Goal: Task Accomplishment & Management: Complete application form

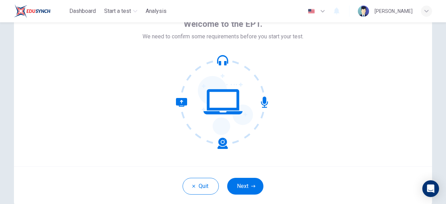
scroll to position [44, 0]
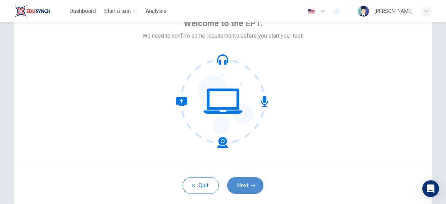
click at [245, 181] on button "Next" at bounding box center [245, 185] width 36 height 17
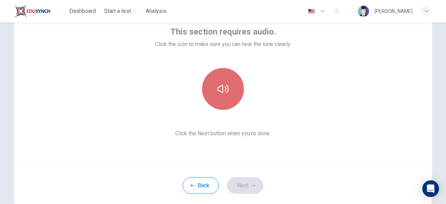
click at [218, 87] on icon "button" at bounding box center [222, 88] width 11 height 11
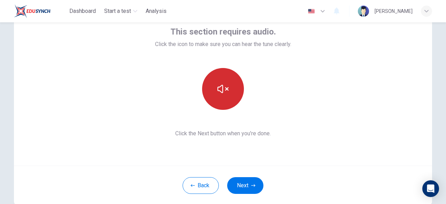
click at [218, 86] on icon "button" at bounding box center [222, 88] width 11 height 11
click at [217, 85] on icon "button" at bounding box center [222, 88] width 11 height 11
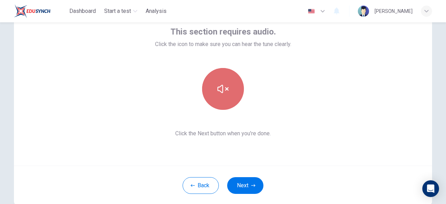
click at [217, 85] on icon "button" at bounding box center [222, 88] width 11 height 11
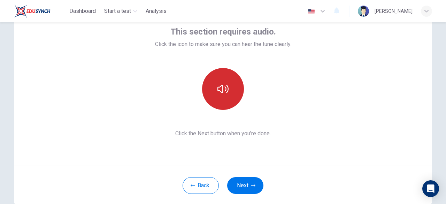
click at [222, 74] on button "button" at bounding box center [223, 89] width 42 height 42
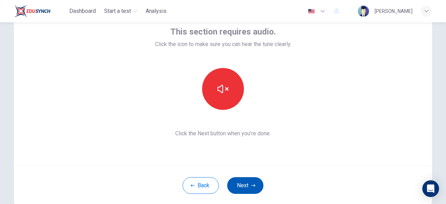
click at [236, 186] on button "Next" at bounding box center [245, 185] width 36 height 17
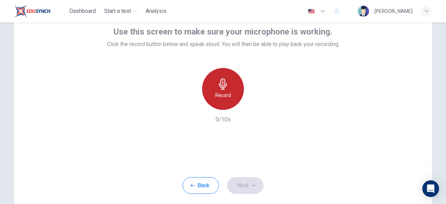
click at [236, 88] on div "Record" at bounding box center [223, 89] width 42 height 42
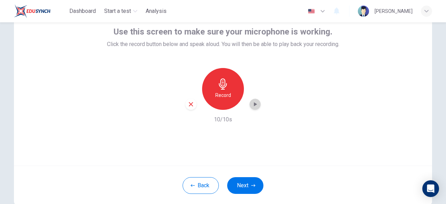
click at [254, 103] on icon "button" at bounding box center [254, 104] width 7 height 7
click at [186, 107] on div "button" at bounding box center [190, 104] width 11 height 11
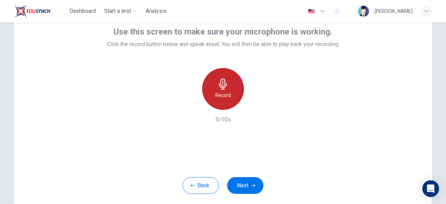
click at [222, 87] on icon "button" at bounding box center [222, 83] width 11 height 11
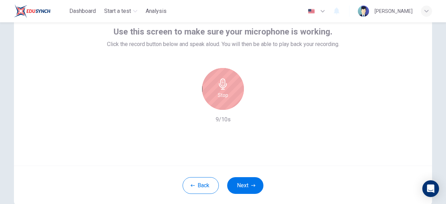
click at [222, 87] on icon "button" at bounding box center [222, 83] width 11 height 11
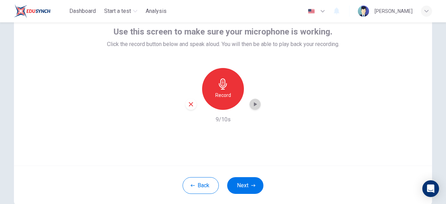
click at [254, 107] on icon "button" at bounding box center [254, 104] width 7 height 7
click at [277, 141] on div "Use this screen to make sure your microphone is working. Click the record butto…" at bounding box center [223, 81] width 418 height 167
click at [251, 105] on icon "button" at bounding box center [254, 104] width 7 height 7
click at [251, 101] on icon "button" at bounding box center [254, 104] width 7 height 7
click at [247, 101] on div "Record" at bounding box center [222, 89] width 75 height 42
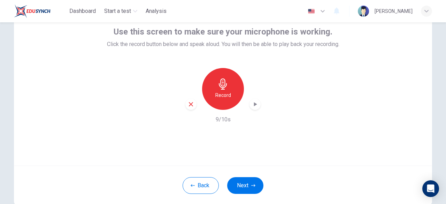
click at [248, 101] on div "Record" at bounding box center [222, 89] width 75 height 42
click at [255, 101] on icon "button" at bounding box center [254, 104] width 7 height 7
click at [183, 105] on div "Record 9/10s" at bounding box center [223, 96] width 232 height 56
click at [192, 103] on div "button" at bounding box center [190, 104] width 11 height 11
click at [237, 104] on div "Record" at bounding box center [222, 89] width 75 height 42
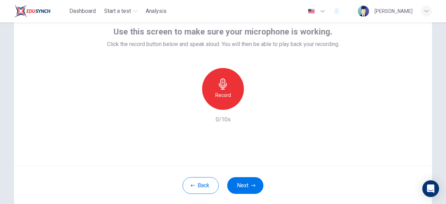
click at [219, 92] on h6 "Record" at bounding box center [223, 95] width 16 height 8
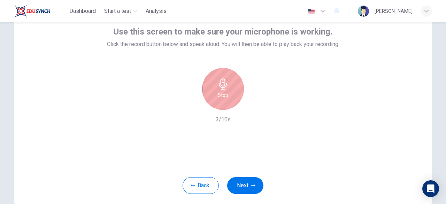
click at [218, 90] on div "Stop" at bounding box center [223, 89] width 42 height 42
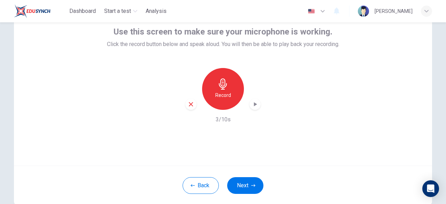
click at [251, 99] on div "Record" at bounding box center [222, 89] width 75 height 42
click at [254, 103] on icon "button" at bounding box center [255, 104] width 3 height 4
click at [189, 101] on icon "button" at bounding box center [191, 104] width 6 height 6
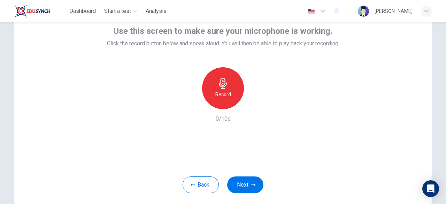
scroll to position [44, 0]
click at [232, 81] on div "Record" at bounding box center [223, 89] width 42 height 42
click at [251, 105] on icon "button" at bounding box center [254, 103] width 7 height 7
click at [251, 104] on icon "button" at bounding box center [254, 103] width 7 height 7
click at [251, 103] on icon "button" at bounding box center [254, 103] width 7 height 7
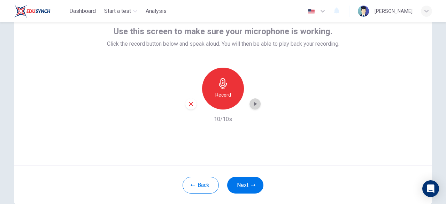
click at [251, 103] on icon "button" at bounding box center [254, 103] width 7 height 7
click at [253, 105] on icon "button" at bounding box center [255, 103] width 5 height 5
click at [220, 94] on h6 "Record" at bounding box center [223, 95] width 16 height 8
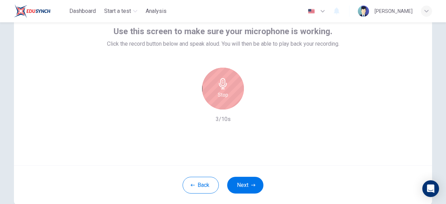
click at [215, 99] on div "Stop" at bounding box center [223, 89] width 42 height 42
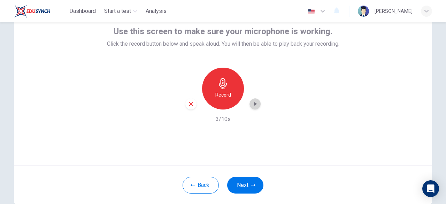
click at [251, 104] on icon "button" at bounding box center [254, 103] width 7 height 7
click at [192, 109] on div "Record 3/10s" at bounding box center [223, 96] width 232 height 56
click at [185, 102] on div "button" at bounding box center [190, 103] width 11 height 11
click at [219, 88] on icon "button" at bounding box center [222, 83] width 11 height 11
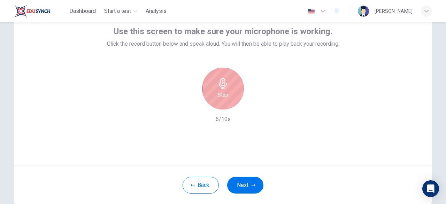
click at [219, 88] on icon "button" at bounding box center [222, 83] width 11 height 11
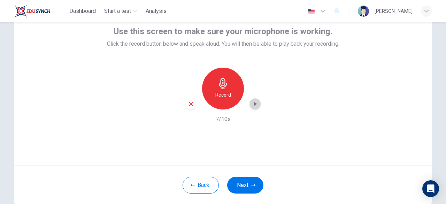
click at [251, 101] on icon "button" at bounding box center [254, 103] width 7 height 7
click at [376, 203] on div "Back Next" at bounding box center [223, 184] width 418 height 39
click at [255, 105] on icon "button" at bounding box center [254, 103] width 7 height 7
click at [255, 104] on icon "button" at bounding box center [254, 103] width 7 height 7
click at [254, 106] on icon "button" at bounding box center [254, 103] width 7 height 7
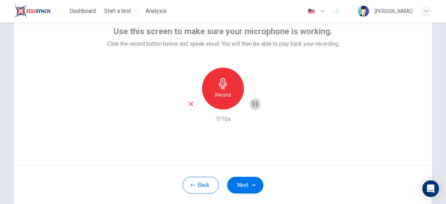
click at [254, 106] on icon "button" at bounding box center [255, 103] width 5 height 5
click at [254, 106] on icon "button" at bounding box center [254, 103] width 7 height 7
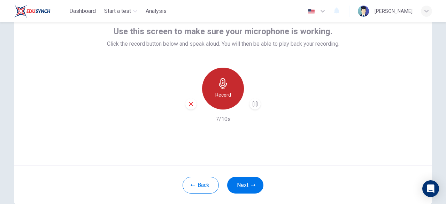
click at [231, 89] on div "Record" at bounding box center [223, 89] width 42 height 42
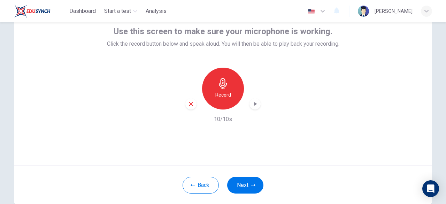
click at [255, 102] on icon "button" at bounding box center [254, 103] width 7 height 7
